Goal: Information Seeking & Learning: Learn about a topic

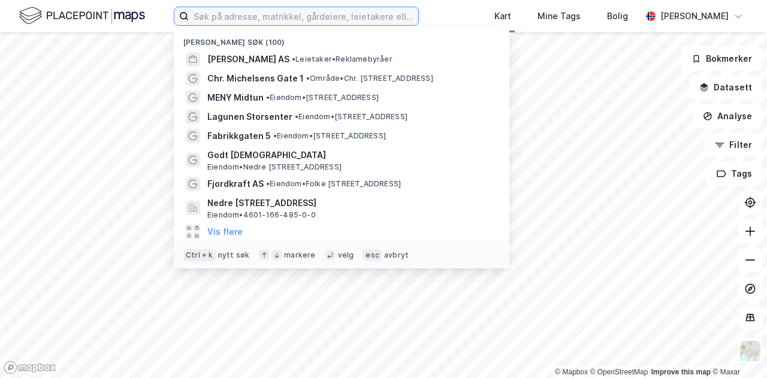
click at [418, 16] on input at bounding box center [304, 16] width 230 height 18
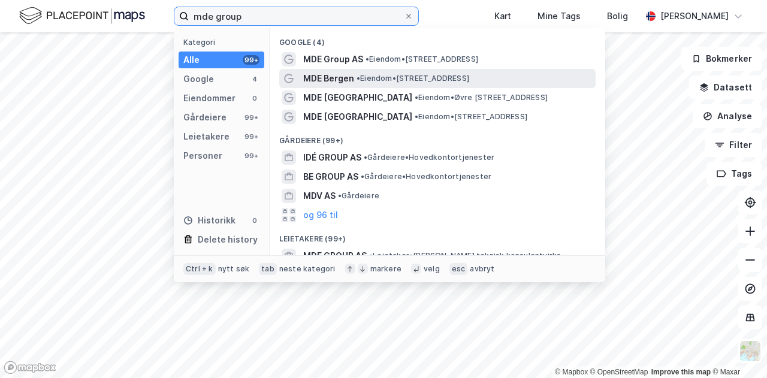
type input "mde group"
click at [339, 72] on span "MDE Bergen" at bounding box center [328, 78] width 51 height 14
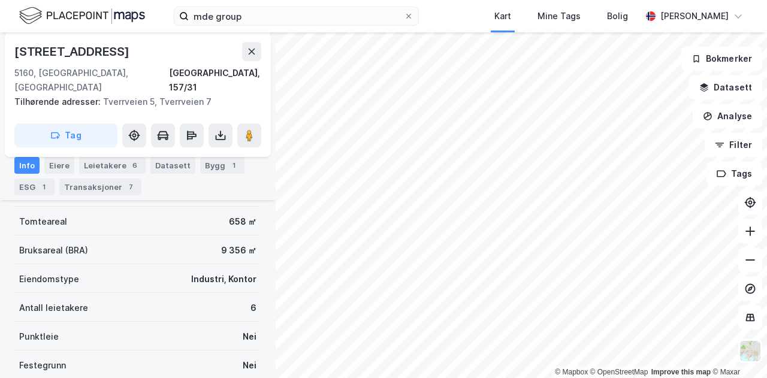
scroll to position [182, 0]
click at [116, 166] on div "Leietakere 6" at bounding box center [112, 165] width 67 height 17
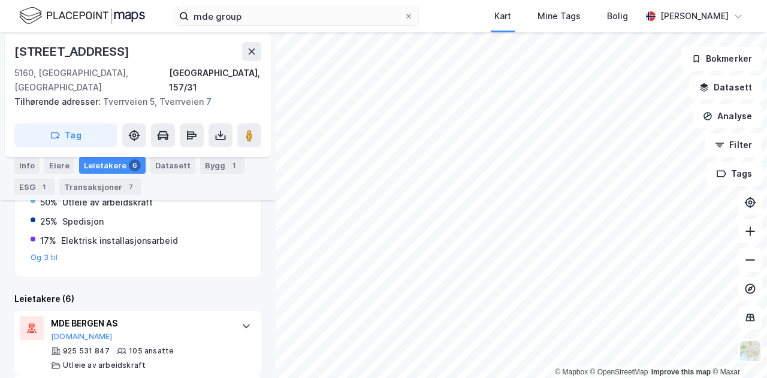
scroll to position [197, 0]
